Goal: Information Seeking & Learning: Learn about a topic

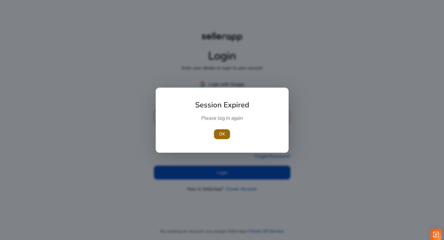
click at [220, 134] on span "OK" at bounding box center [222, 134] width 6 height 6
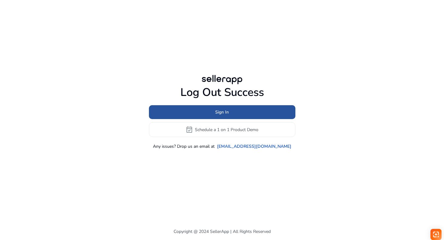
click at [166, 113] on span at bounding box center [222, 112] width 146 height 15
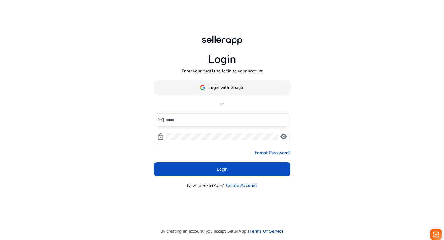
click at [181, 91] on span at bounding box center [222, 87] width 136 height 15
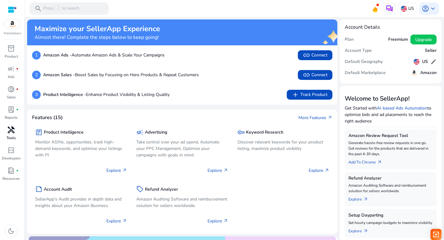
click at [8, 128] on span "handyman" at bounding box center [10, 129] width 7 height 7
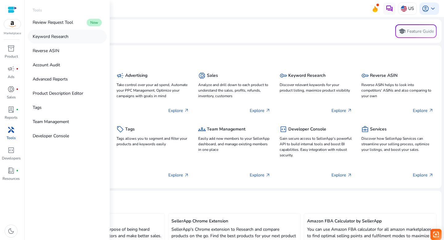
click at [49, 36] on p "Keyword Research" at bounding box center [51, 36] width 36 height 6
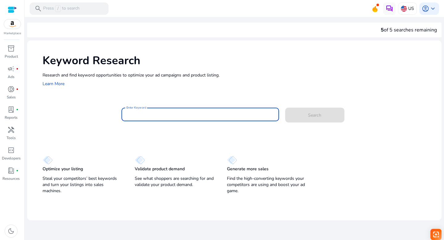
click at [141, 117] on input "Enter Keyword" at bounding box center [200, 114] width 148 height 7
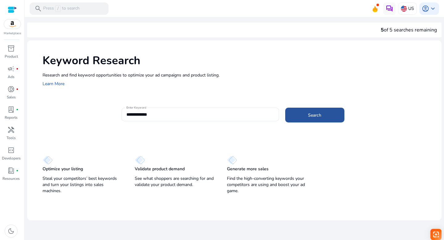
click at [308, 121] on span at bounding box center [314, 114] width 59 height 15
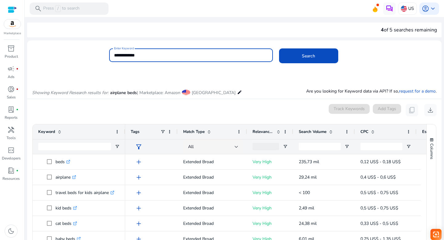
click at [140, 55] on input "**********" at bounding box center [191, 55] width 154 height 7
click at [279, 48] on button "Search" at bounding box center [308, 55] width 59 height 15
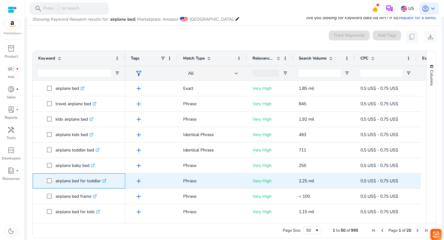
click at [105, 179] on icon at bounding box center [104, 180] width 3 height 3
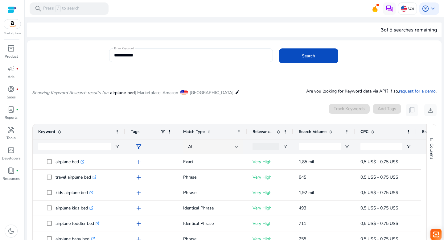
click at [140, 54] on input "**********" at bounding box center [191, 55] width 154 height 7
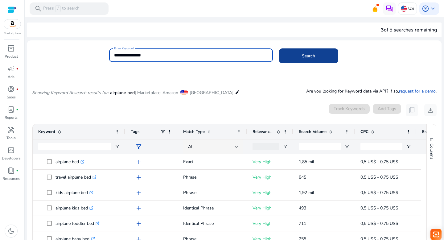
click at [286, 56] on span at bounding box center [308, 55] width 59 height 15
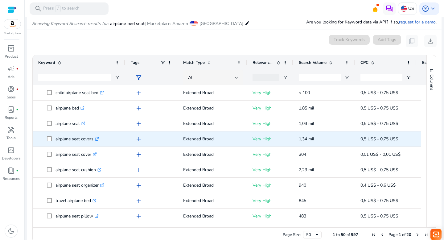
scroll to position [73, 0]
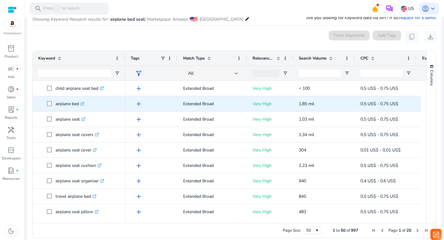
click at [84, 104] on icon ".st0{fill:#2c8af8}" at bounding box center [82, 104] width 4 height 4
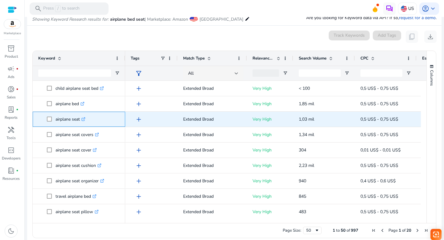
click at [85, 118] on icon ".st0{fill:#2c8af8}" at bounding box center [83, 119] width 4 height 4
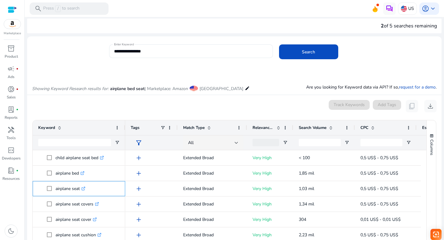
scroll to position [0, 0]
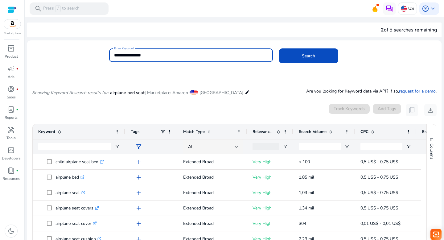
click at [152, 55] on input "**********" at bounding box center [191, 55] width 154 height 7
type input "**********"
click at [302, 56] on span "Search" at bounding box center [308, 56] width 13 height 6
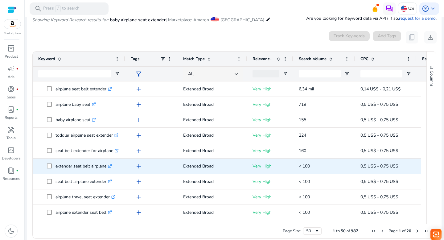
scroll to position [73, 0]
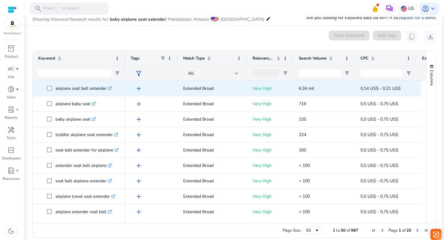
click at [112, 88] on icon ".st0{fill:#2c8af8}" at bounding box center [110, 88] width 4 height 4
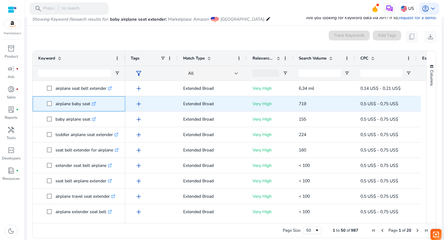
click at [95, 103] on icon at bounding box center [94, 103] width 2 height 2
click at [65, 103] on p "airplane baby seat .st0{fill:#2c8af8}" at bounding box center [75, 103] width 40 height 13
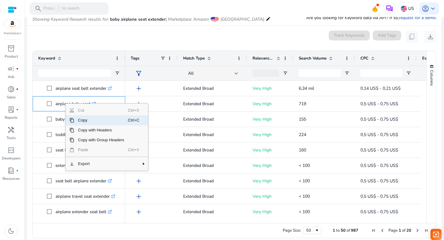
click at [78, 121] on span "Copy" at bounding box center [101, 120] width 54 height 10
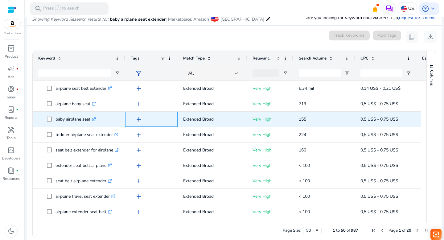
click at [126, 120] on div "add" at bounding box center [151, 118] width 52 height 15
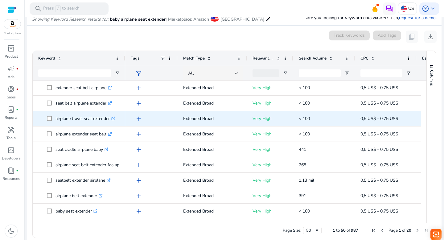
scroll to position [78, 0]
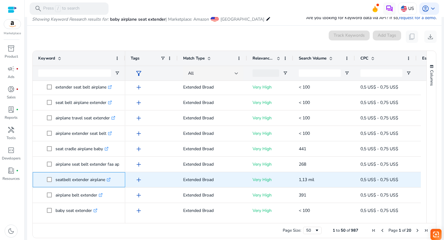
click at [110, 178] on icon ".st0{fill:#2c8af8}" at bounding box center [109, 179] width 4 height 4
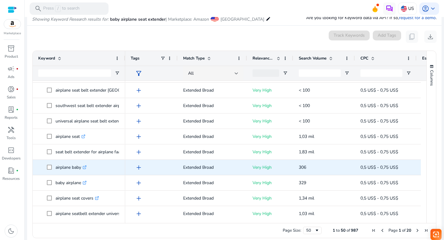
scroll to position [333, 0]
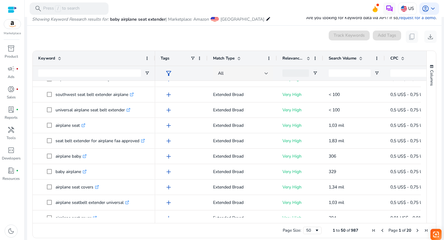
drag, startPoint x: 124, startPoint y: 56, endPoint x: 154, endPoint y: 57, distance: 29.9
click at [154, 57] on div at bounding box center [154, 58] width 2 height 15
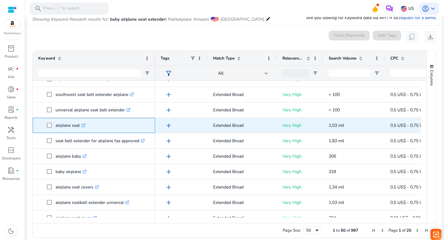
click at [84, 124] on icon at bounding box center [83, 125] width 3 height 3
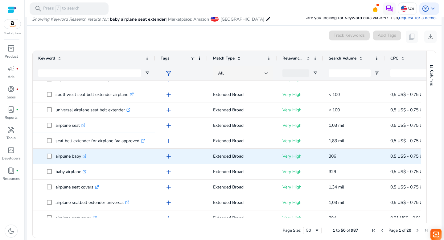
scroll to position [337, 0]
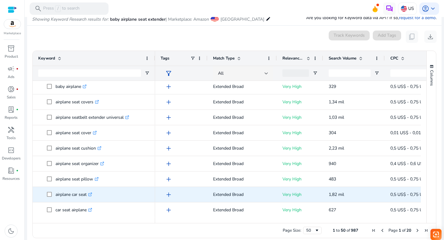
click at [91, 193] on icon at bounding box center [89, 194] width 3 height 3
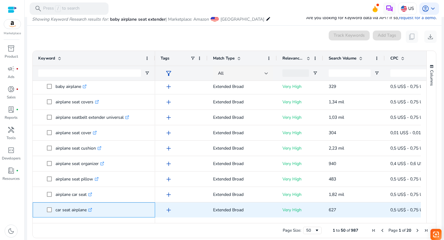
click at [91, 209] on icon ".st0{fill:#2c8af8}" at bounding box center [90, 210] width 4 height 4
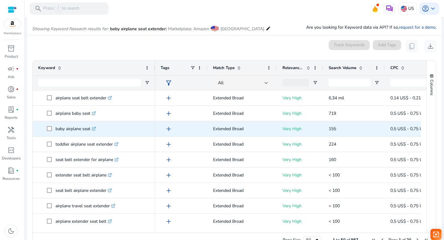
scroll to position [60, 0]
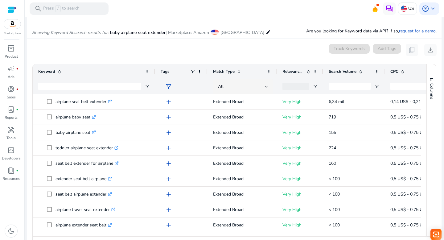
click at [230, 13] on mat-toolbar "search Press / to search US account_circle keyboard_arrow_down" at bounding box center [234, 8] width 419 height 17
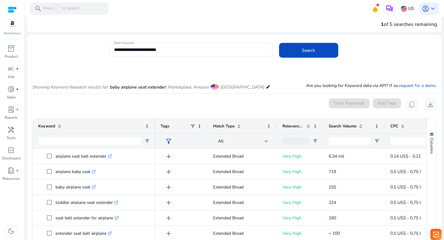
scroll to position [0, 0]
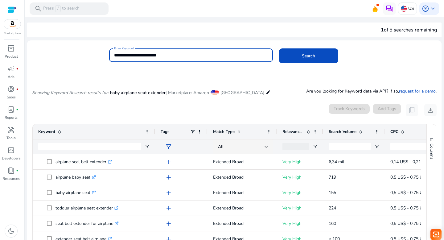
drag, startPoint x: 170, startPoint y: 55, endPoint x: 107, endPoint y: 56, distance: 62.5
click at [107, 56] on div "**********" at bounding box center [231, 58] width 409 height 20
click at [295, 55] on span at bounding box center [308, 55] width 59 height 15
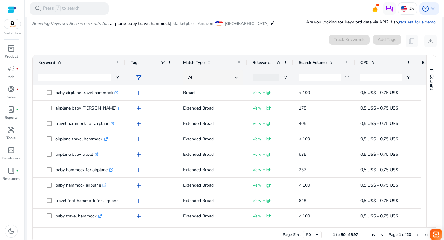
scroll to position [73, 0]
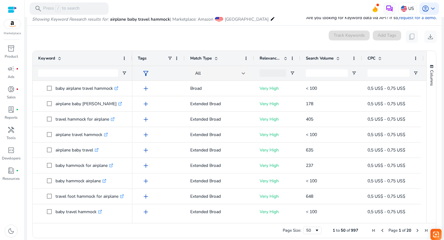
drag, startPoint x: 124, startPoint y: 54, endPoint x: 131, endPoint y: 54, distance: 7.1
click at [131, 54] on div at bounding box center [132, 58] width 2 height 15
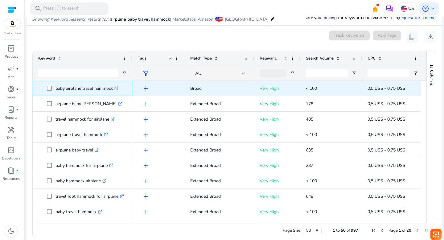
click at [117, 87] on icon ".st0{fill:#2c8af8}" at bounding box center [116, 88] width 4 height 4
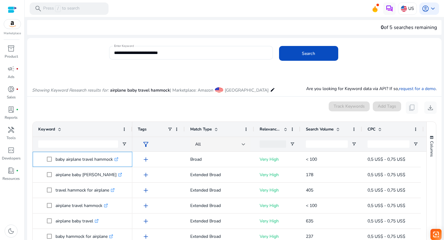
scroll to position [0, 0]
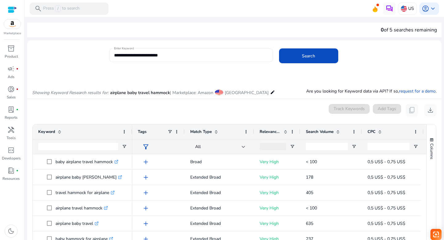
click at [144, 56] on input "**********" at bounding box center [191, 55] width 154 height 7
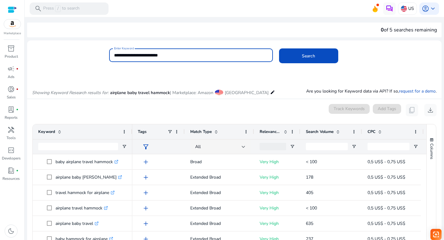
click at [144, 56] on input "**********" at bounding box center [191, 55] width 154 height 7
paste input
type input "**********"
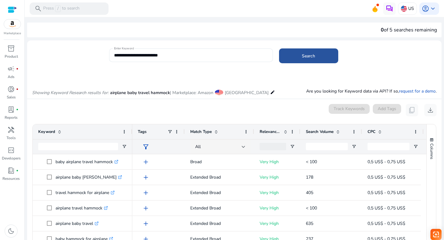
click at [302, 58] on span "Search" at bounding box center [308, 56] width 13 height 6
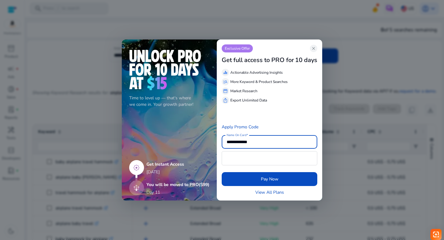
click at [342, 132] on div at bounding box center [222, 120] width 444 height 240
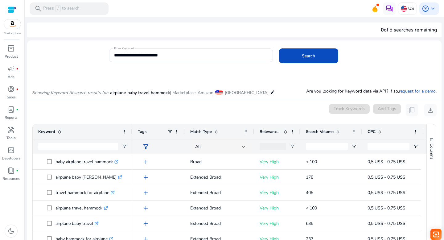
click at [81, 48] on mat-card "**********" at bounding box center [234, 58] width 414 height 30
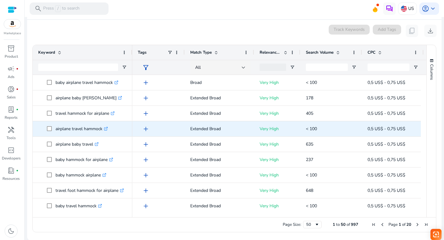
scroll to position [83, 0]
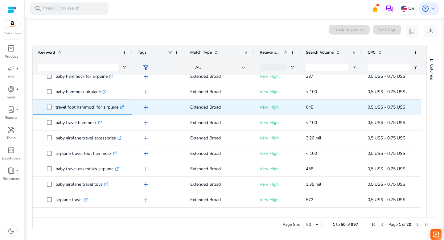
click at [122, 106] on icon ".st0{fill:#2c8af8}" at bounding box center [122, 107] width 4 height 4
